Goal: Task Accomplishment & Management: Use online tool/utility

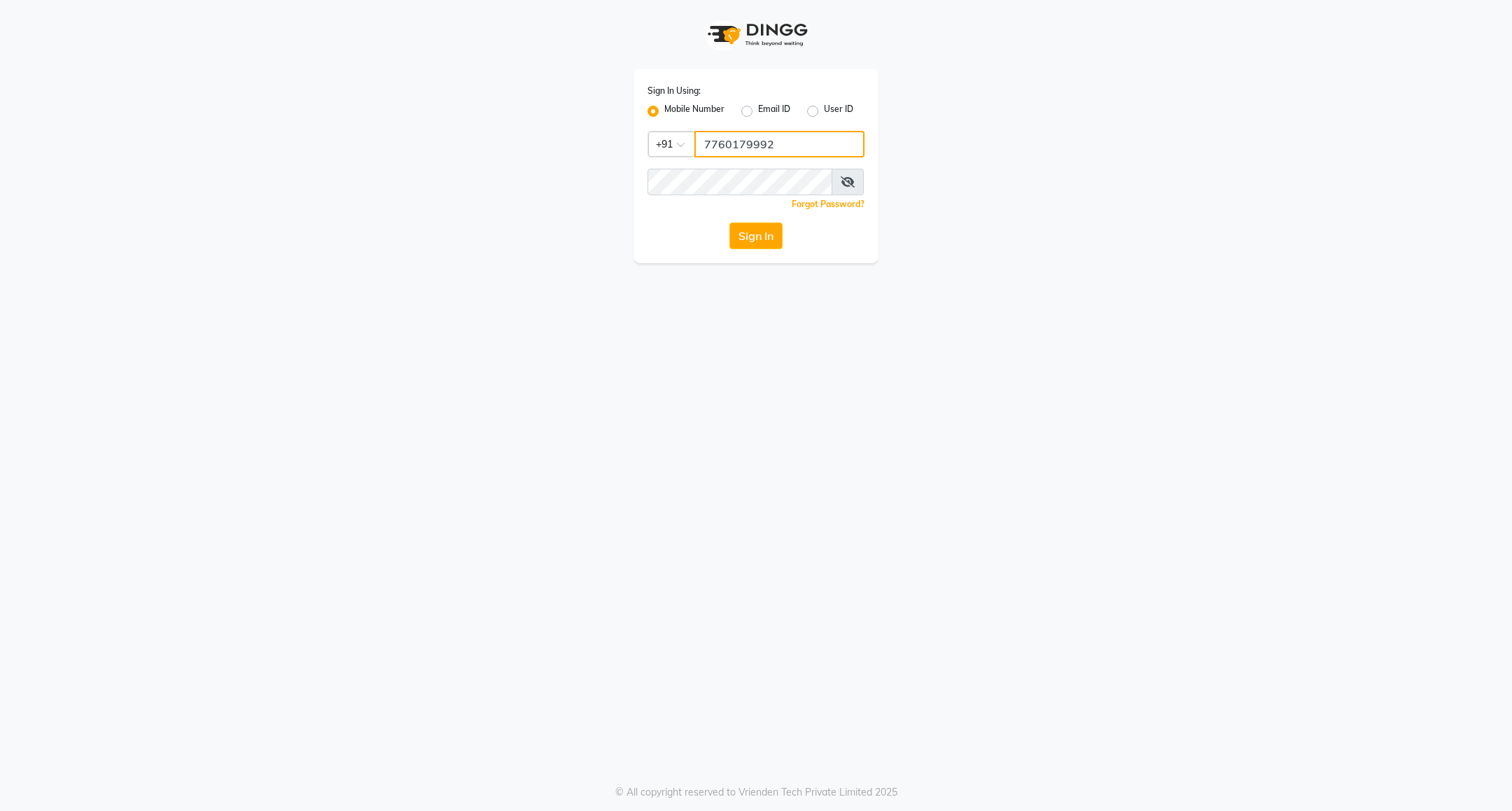
click at [745, 152] on input "7760179992" at bounding box center [779, 144] width 170 height 27
type input "8884568139"
click at [762, 240] on button "Sign In" at bounding box center [756, 236] width 53 height 27
